Goal: Find specific page/section: Find specific page/section

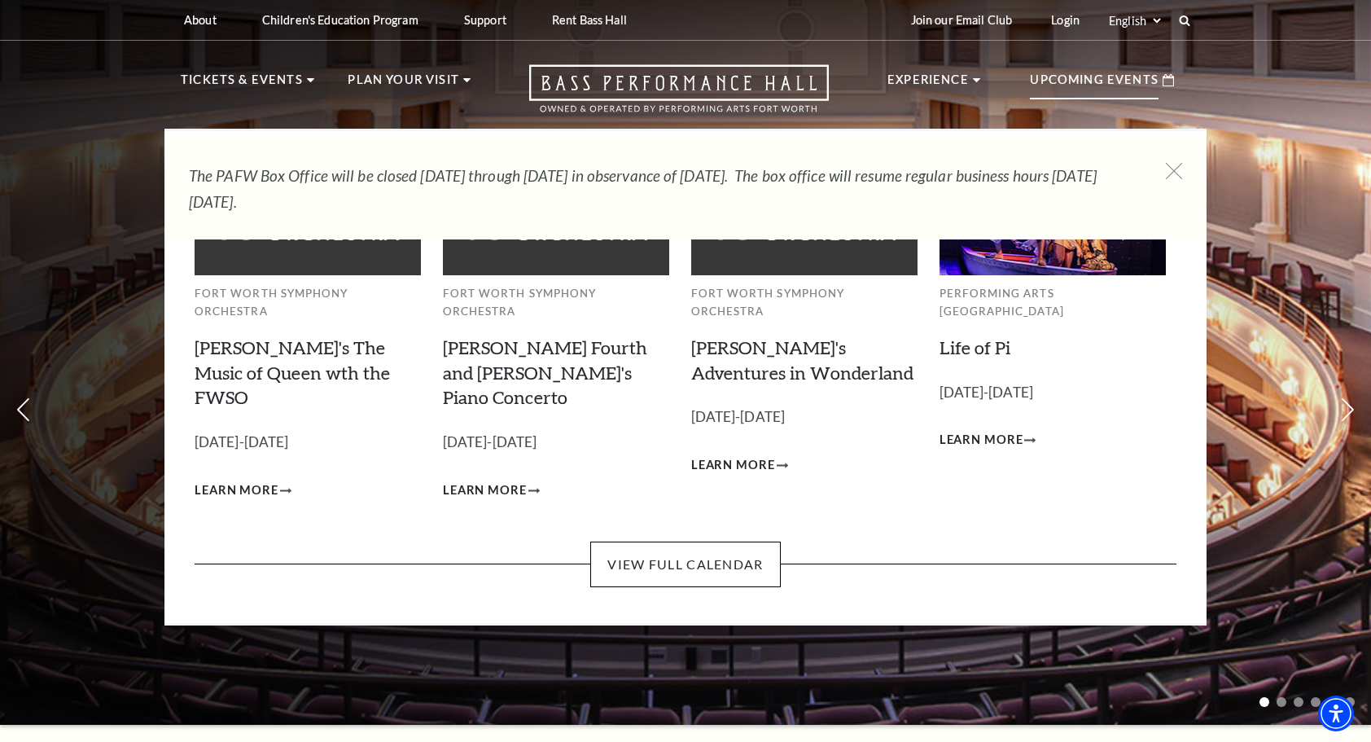
click at [1108, 81] on p "Upcoming Events" at bounding box center [1094, 84] width 129 height 29
click at [676, 542] on link "View Full Calendar" at bounding box center [685, 565] width 190 height 46
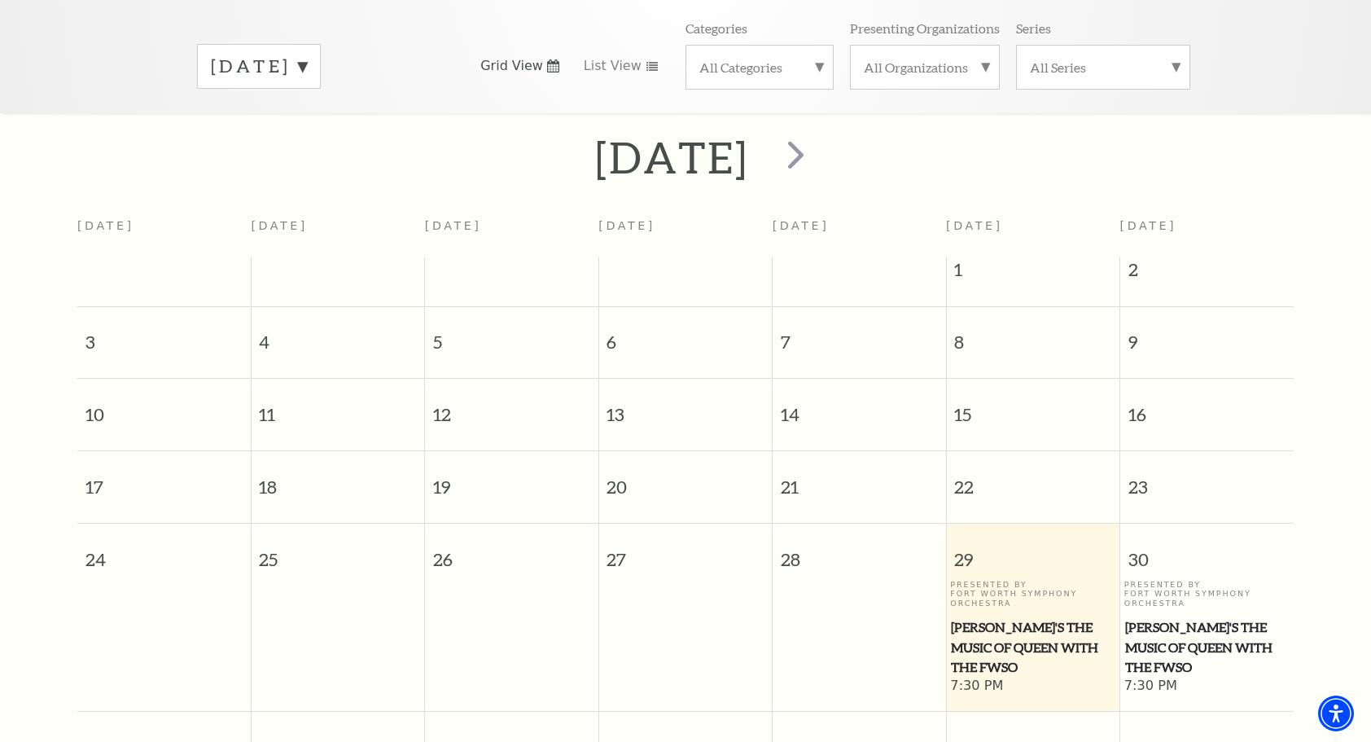
scroll to position [306, 0]
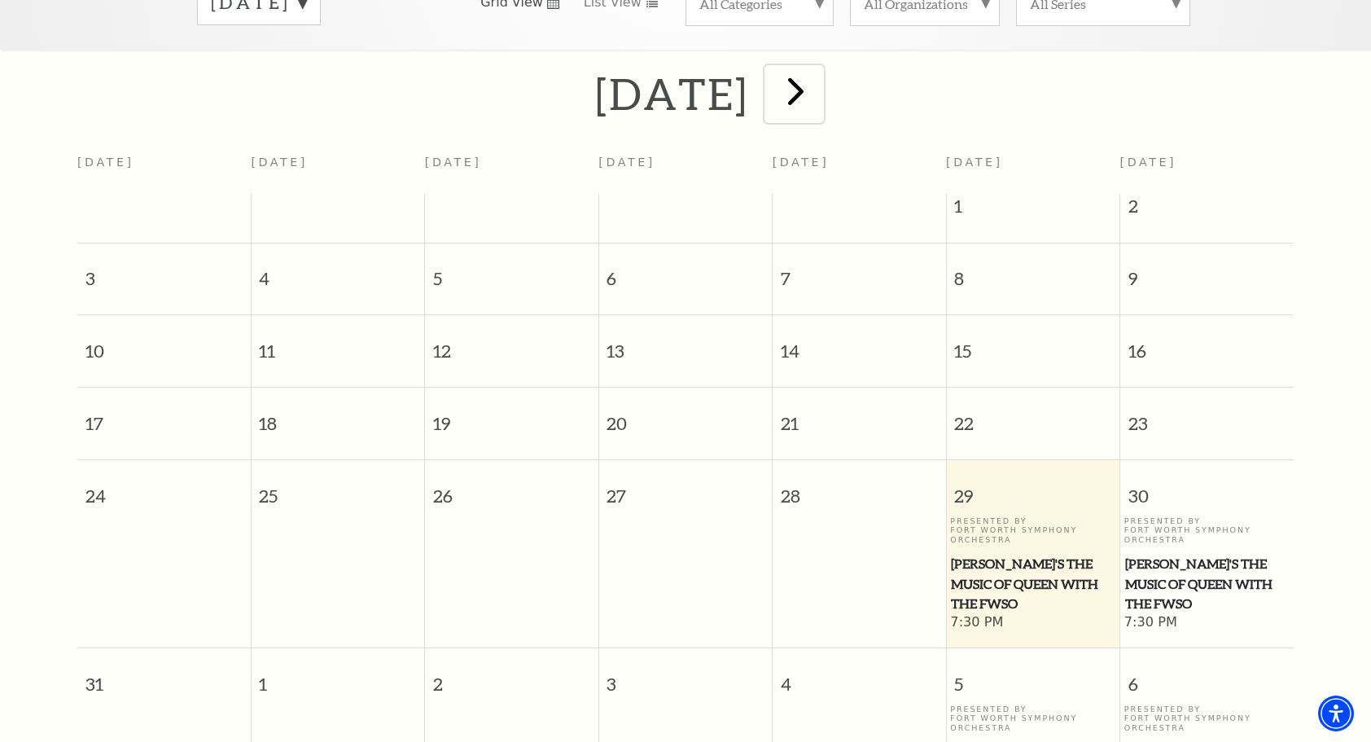
click at [819, 76] on span "next" at bounding box center [796, 91] width 46 height 46
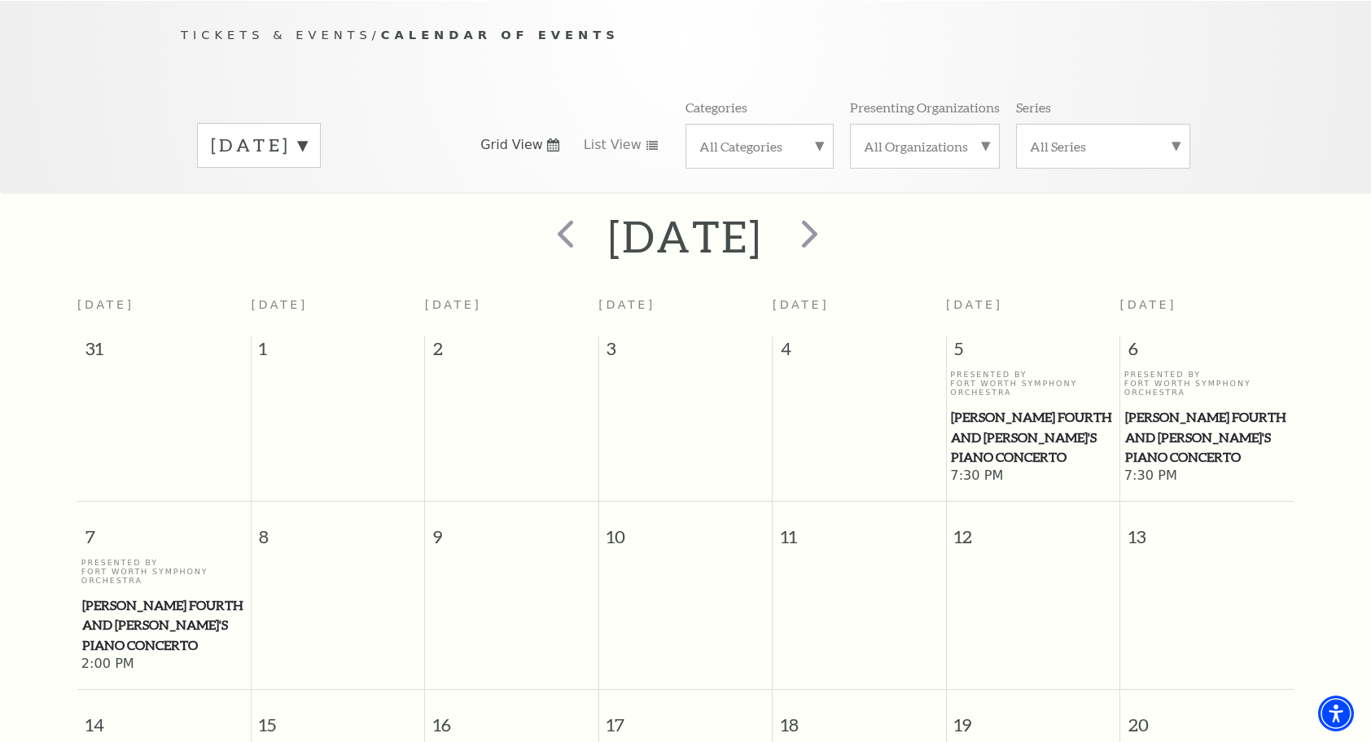
scroll to position [143, 0]
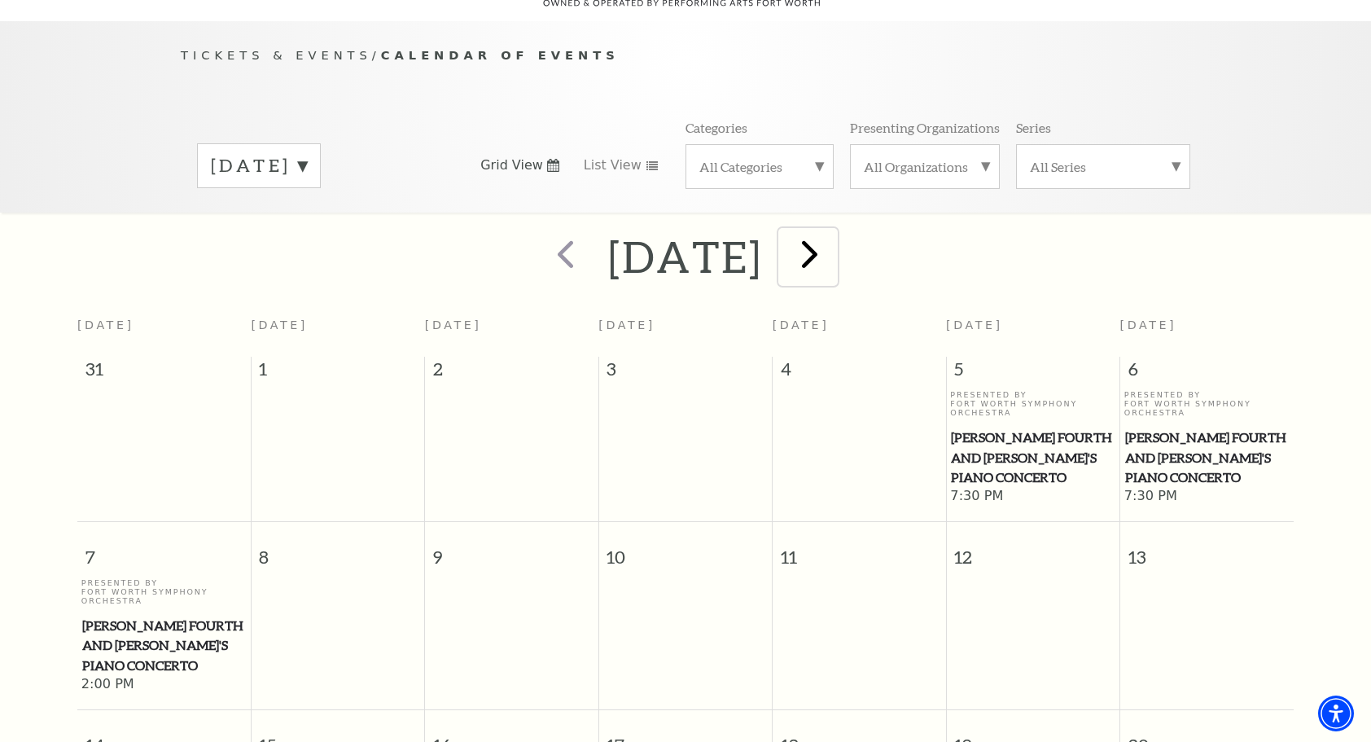
click at [833, 239] on span "next" at bounding box center [810, 253] width 46 height 46
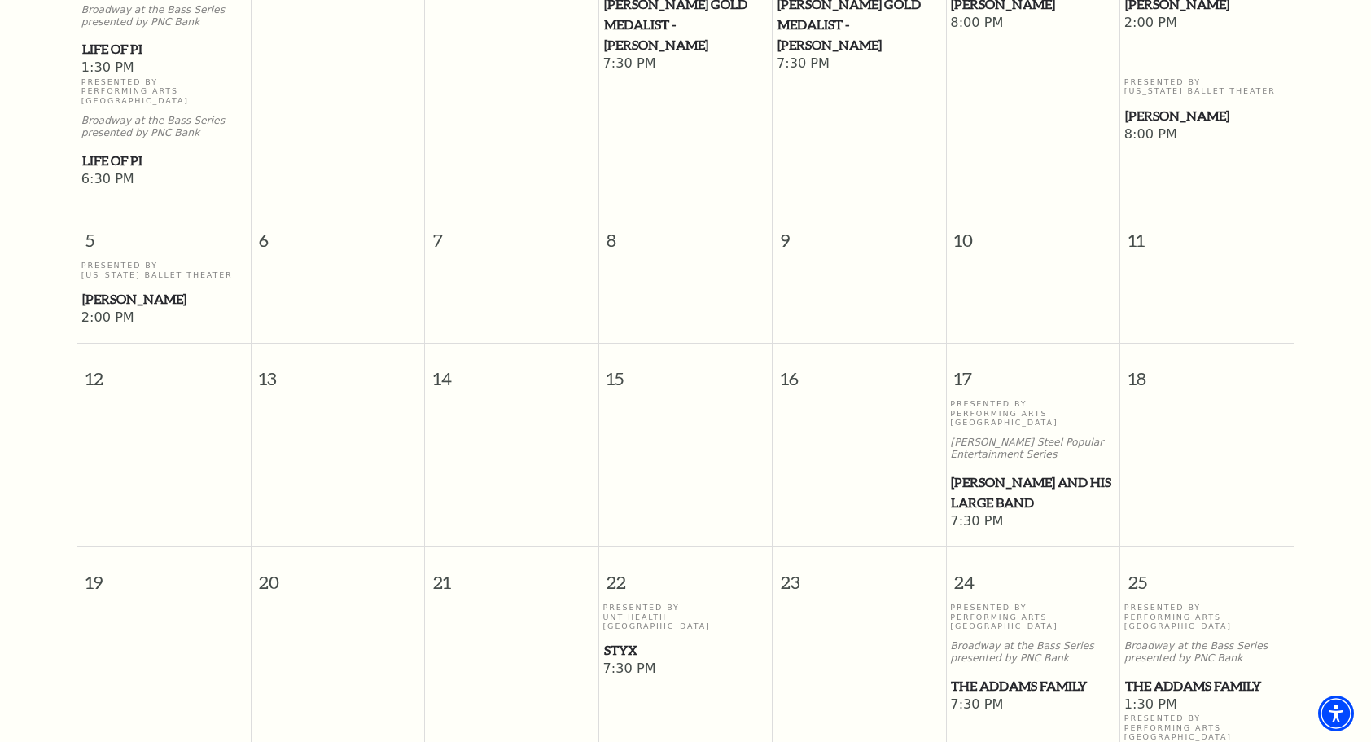
scroll to position [632, 0]
